Goal: Task Accomplishment & Management: Manage account settings

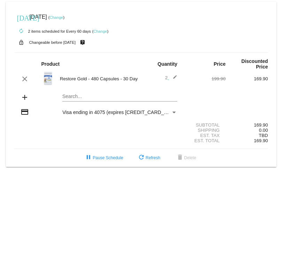
click at [101, 33] on link "Change" at bounding box center [100, 31] width 14 height 4
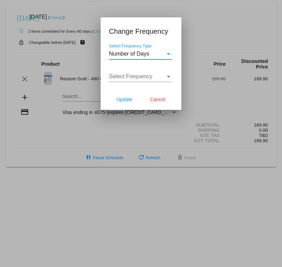
click at [202, 30] on div at bounding box center [141, 133] width 282 height 267
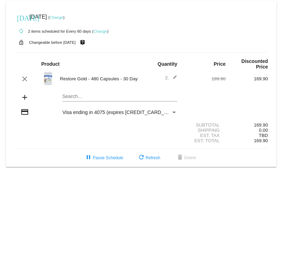
click at [63, 19] on link "Change" at bounding box center [56, 17] width 14 height 4
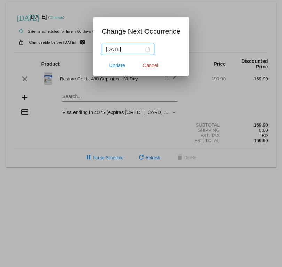
click at [144, 50] on div "[DATE]" at bounding box center [128, 50] width 44 height 8
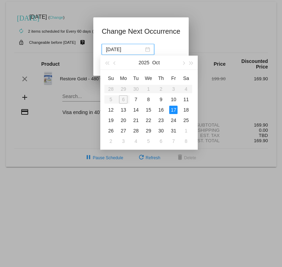
click at [193, 65] on button "button" at bounding box center [191, 63] width 8 height 14
click at [192, 65] on button "button" at bounding box center [191, 63] width 8 height 14
click at [193, 64] on button "button" at bounding box center [191, 63] width 8 height 14
click at [192, 65] on button "button" at bounding box center [191, 63] width 8 height 14
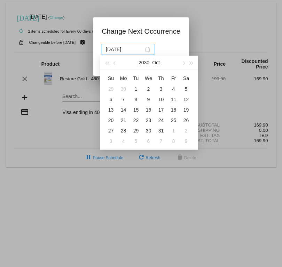
click at [102, 61] on div "[DATE]" at bounding box center [148, 63] width 97 height 14
click at [103, 64] on button "button" at bounding box center [107, 63] width 8 height 14
click at [101, 63] on div "[DATE]" at bounding box center [148, 63] width 97 height 14
click at [103, 64] on button "button" at bounding box center [107, 63] width 8 height 14
click at [105, 65] on button "button" at bounding box center [107, 63] width 8 height 14
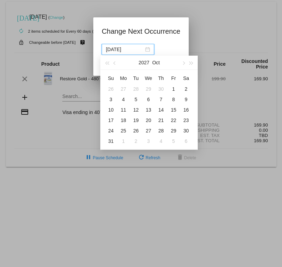
click at [104, 64] on button "button" at bounding box center [107, 63] width 8 height 14
click at [104, 65] on button "button" at bounding box center [107, 63] width 8 height 14
click at [184, 64] on span "button" at bounding box center [183, 63] width 3 height 3
click at [182, 65] on button "button" at bounding box center [183, 63] width 8 height 14
click at [176, 91] on div "5" at bounding box center [173, 89] width 8 height 8
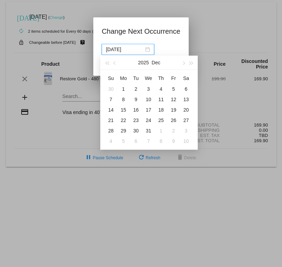
type input "[DATE]"
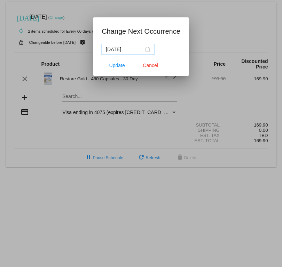
click at [173, 91] on div at bounding box center [141, 133] width 282 height 267
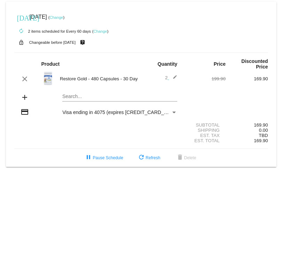
click at [63, 16] on link "Change" at bounding box center [56, 17] width 14 height 4
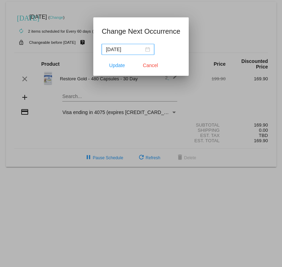
click at [144, 53] on div "[DATE]" at bounding box center [128, 50] width 44 height 8
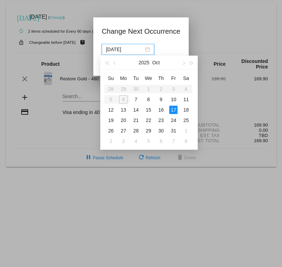
click at [180, 64] on button "button" at bounding box center [183, 63] width 8 height 14
click at [177, 66] on div "[DATE]" at bounding box center [149, 63] width 61 height 14
click at [180, 65] on button "button" at bounding box center [183, 63] width 8 height 14
click at [150, 91] on div "3" at bounding box center [148, 89] width 8 height 8
type input "[DATE]"
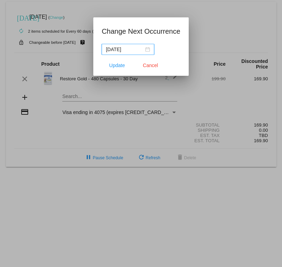
click at [121, 71] on button "Update" at bounding box center [117, 65] width 31 height 13
